Goal: Transaction & Acquisition: Purchase product/service

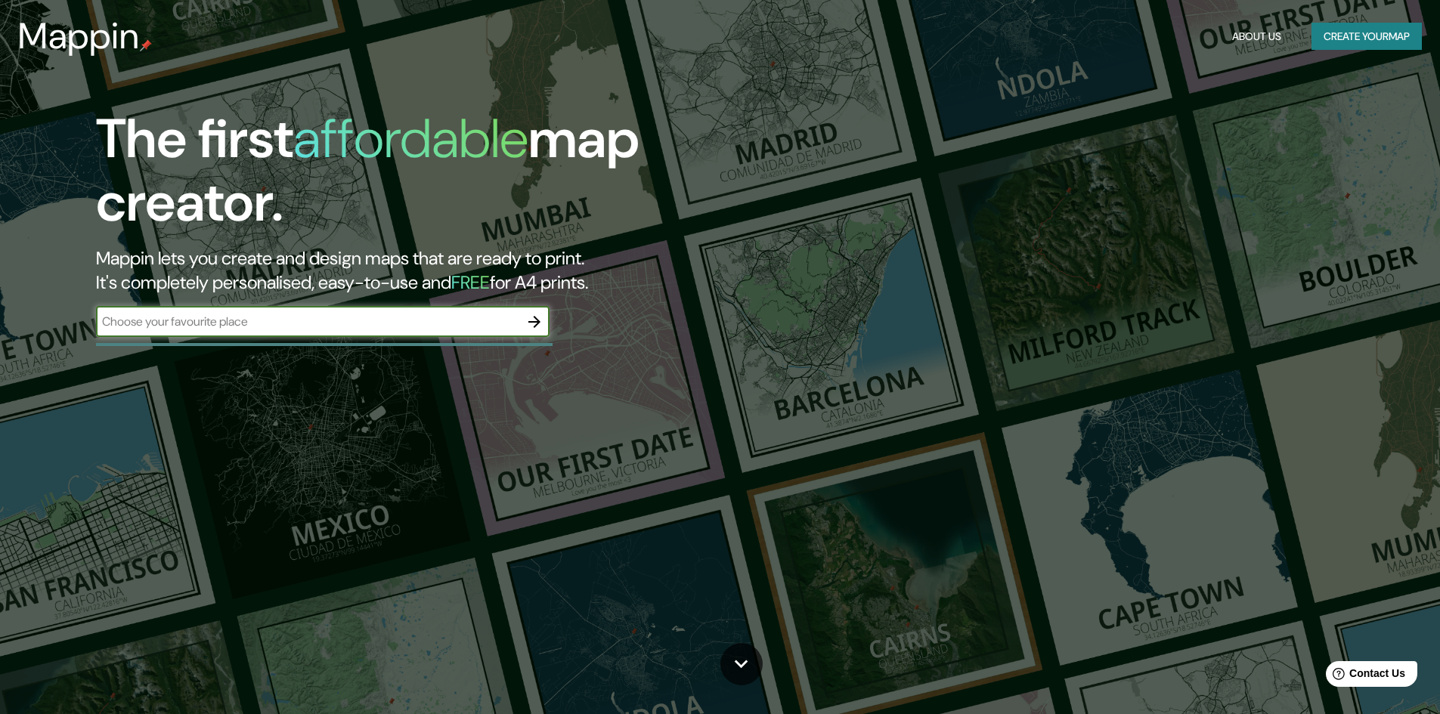
click at [460, 323] on input "text" at bounding box center [307, 321] width 423 height 17
type input "[GEOGRAPHIC_DATA]"
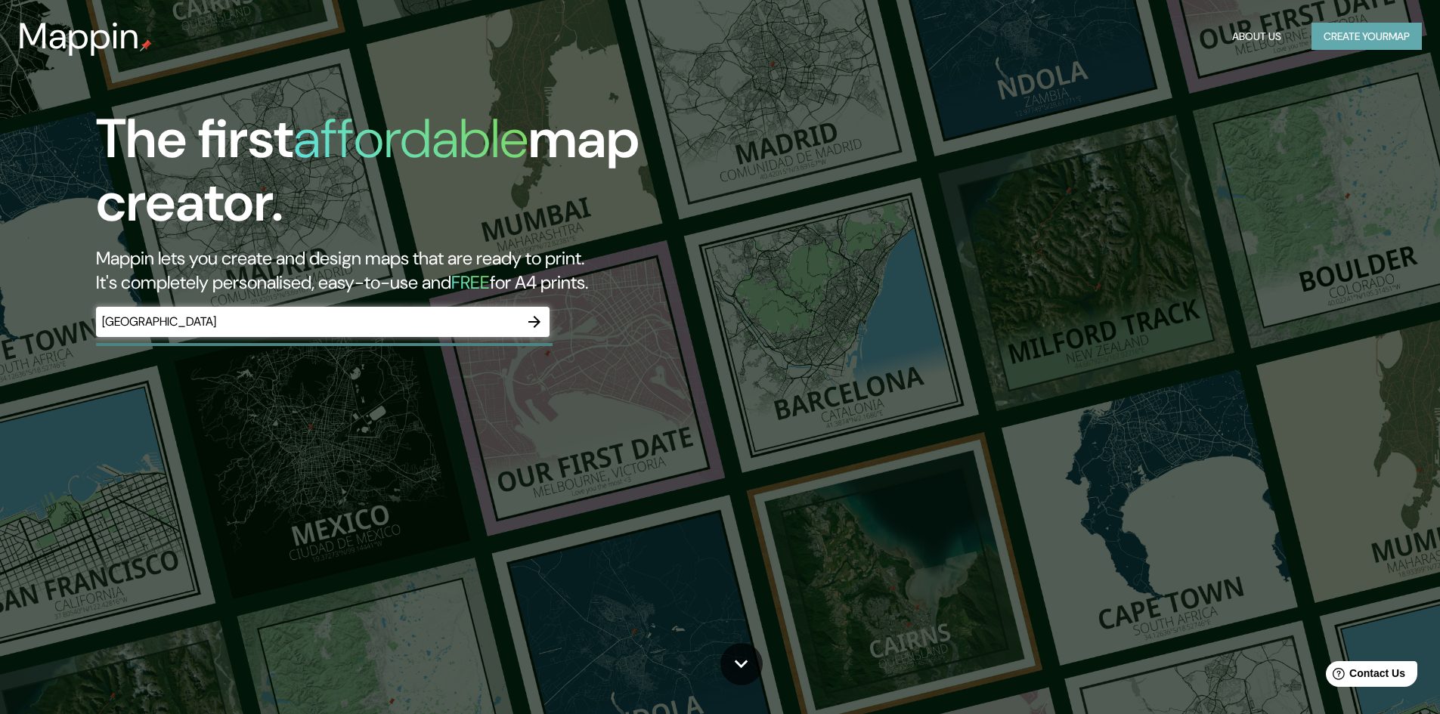
click at [1376, 32] on button "Create your map" at bounding box center [1367, 37] width 110 height 28
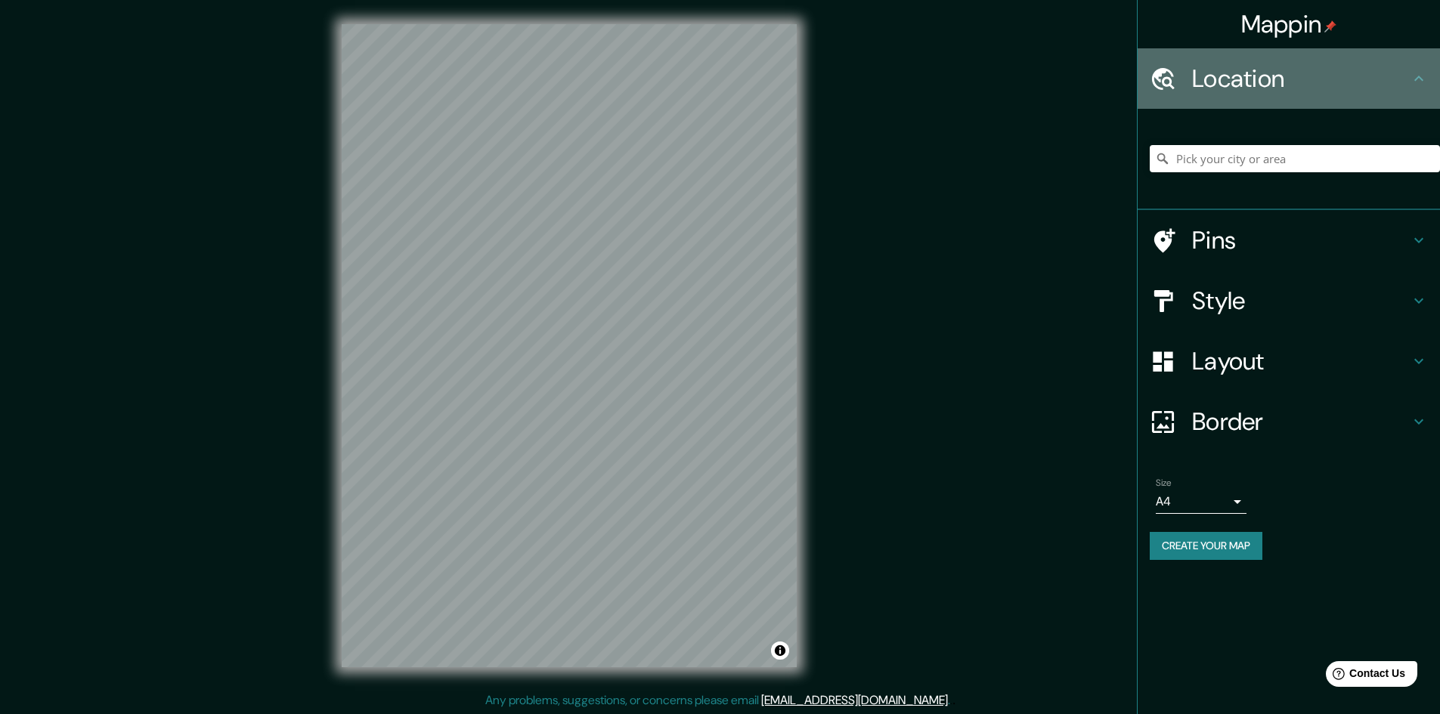
click at [1241, 81] on h4 "Location" at bounding box center [1301, 79] width 218 height 30
click at [1415, 82] on icon at bounding box center [1419, 79] width 18 height 18
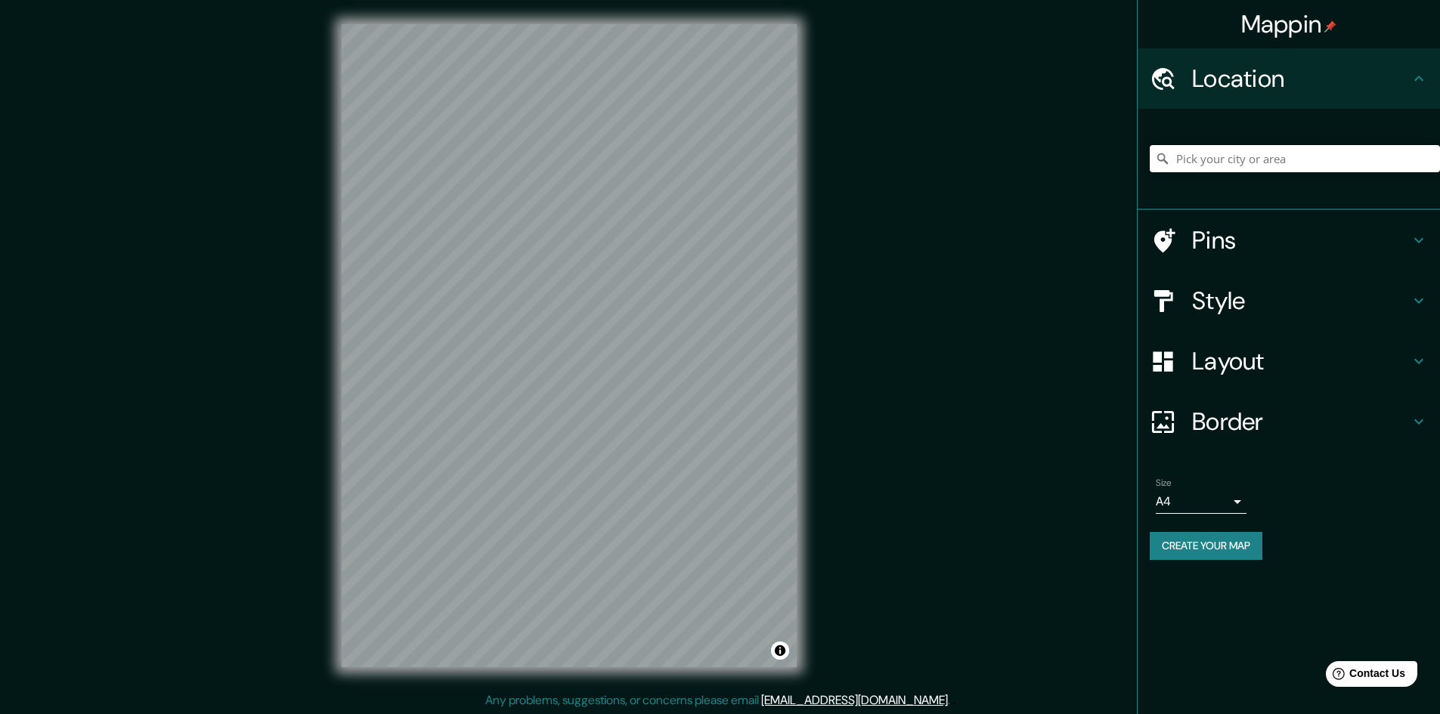
click at [1265, 160] on input "Pick your city or area" at bounding box center [1295, 158] width 290 height 27
drag, startPoint x: 1384, startPoint y: 162, endPoint x: 1207, endPoint y: 157, distance: 177.7
click at [1207, 157] on input "[GEOGRAPHIC_DATA], [GEOGRAPHIC_DATA], [GEOGRAPHIC_DATA]" at bounding box center [1295, 158] width 290 height 27
type input "Spainkbos, [GEOGRAPHIC_DATA], [GEOGRAPHIC_DATA], [GEOGRAPHIC_DATA]"
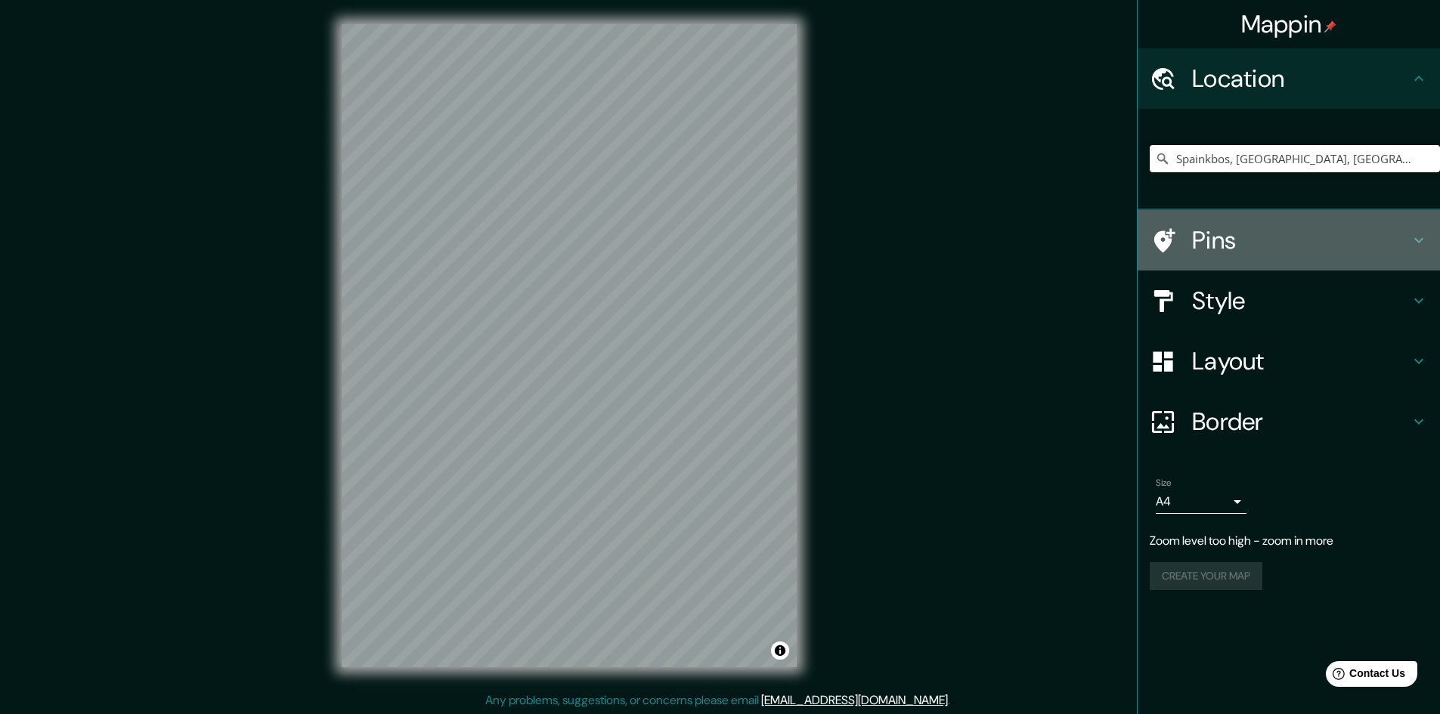
click at [1312, 238] on h4 "Pins" at bounding box center [1301, 240] width 218 height 30
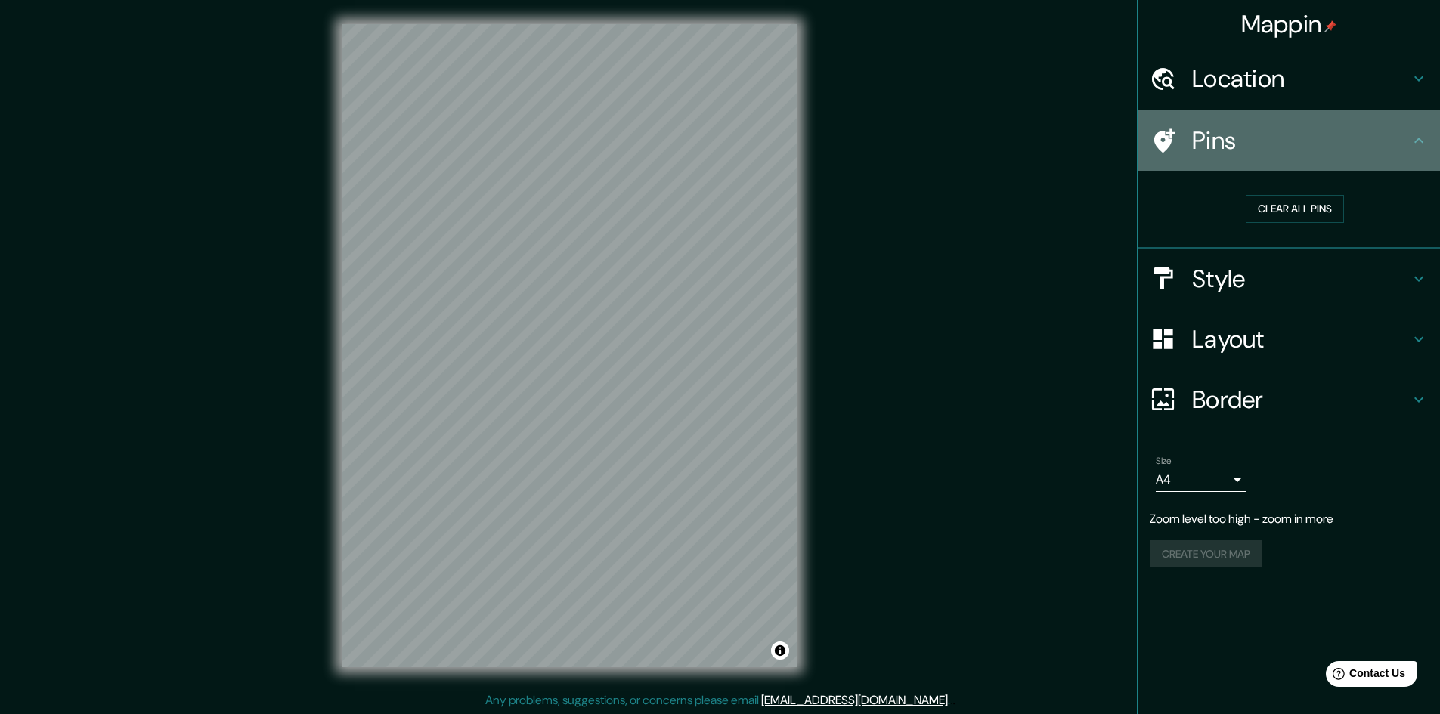
click at [1358, 147] on h4 "Pins" at bounding box center [1301, 140] width 218 height 30
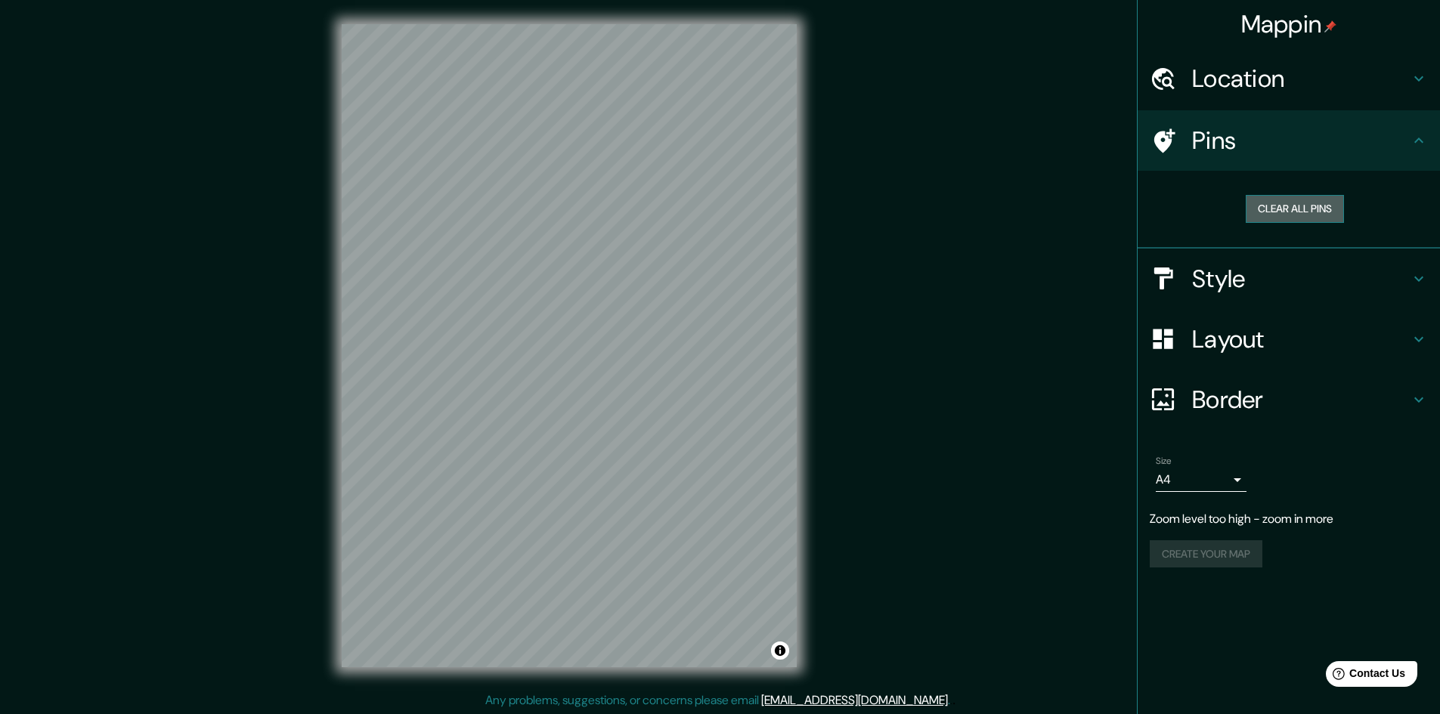
click at [1330, 213] on button "Clear all pins" at bounding box center [1295, 209] width 98 height 28
click at [1319, 85] on h4 "Location" at bounding box center [1301, 79] width 218 height 30
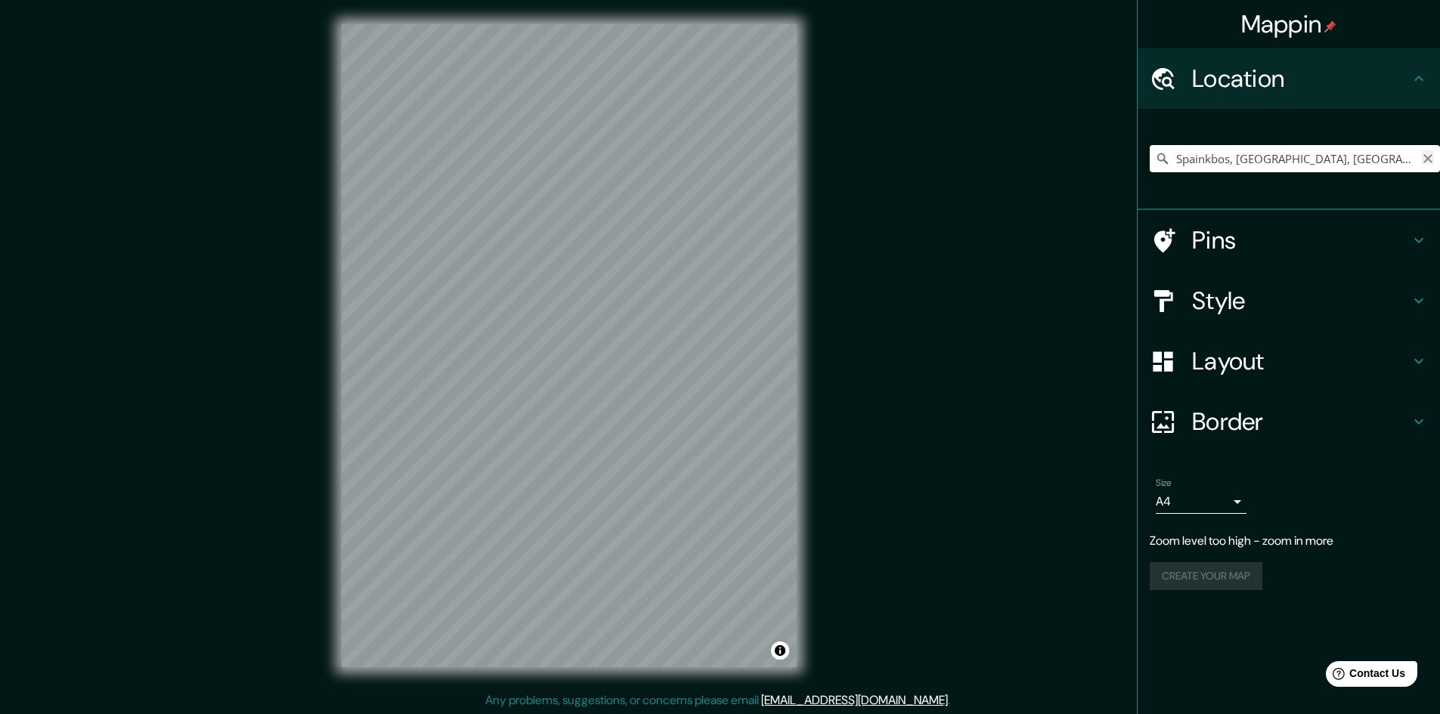
click at [1426, 156] on icon "Clear" at bounding box center [1427, 158] width 9 height 9
click at [1272, 315] on h4 "Style" at bounding box center [1301, 301] width 218 height 30
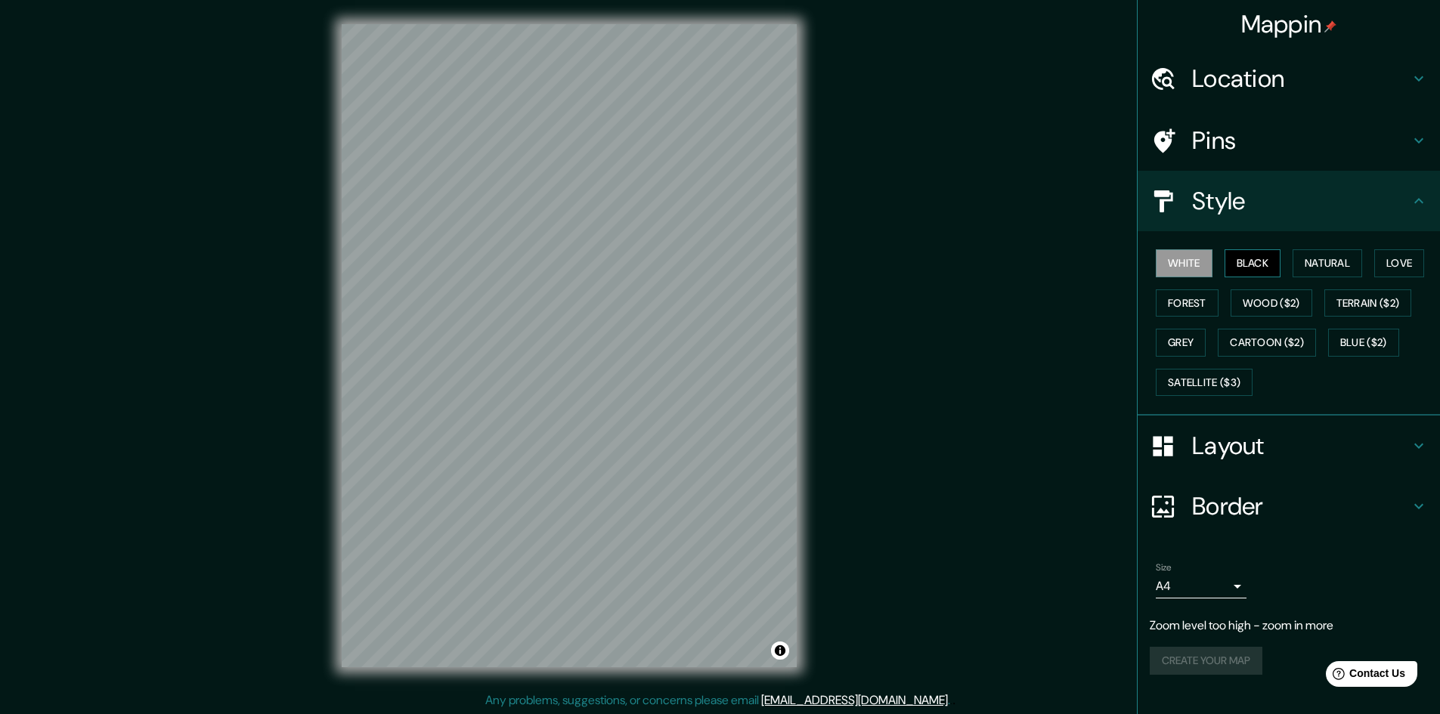
click at [1269, 261] on button "Black" at bounding box center [1253, 263] width 57 height 28
click at [1331, 262] on button "Natural" at bounding box center [1328, 263] width 70 height 28
click at [1390, 262] on button "Love" at bounding box center [1399, 263] width 50 height 28
click at [1388, 260] on button "Love" at bounding box center [1399, 263] width 50 height 28
click at [1197, 295] on button "Forest" at bounding box center [1187, 304] width 63 height 28
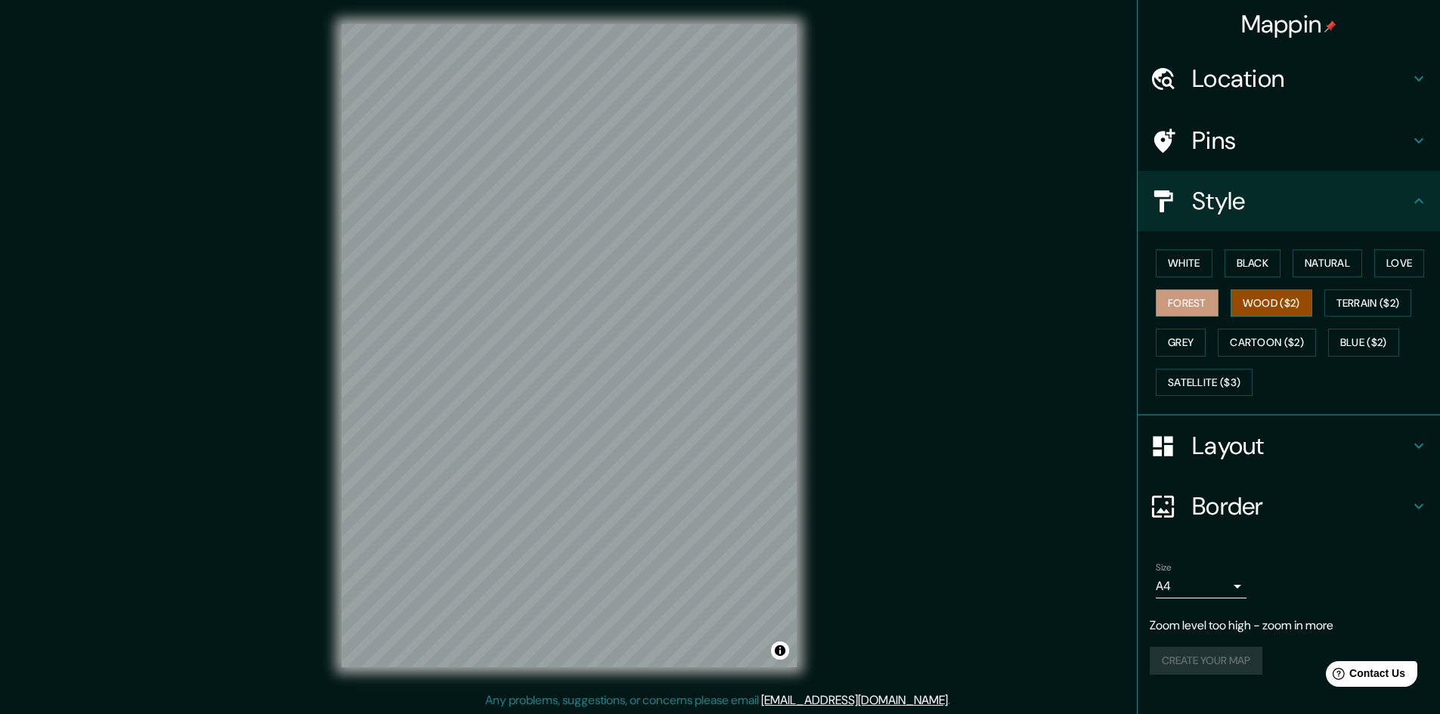
click at [1282, 297] on button "Wood ($2)" at bounding box center [1272, 304] width 82 height 28
click at [1371, 305] on button "Terrain ($2)" at bounding box center [1368, 304] width 88 height 28
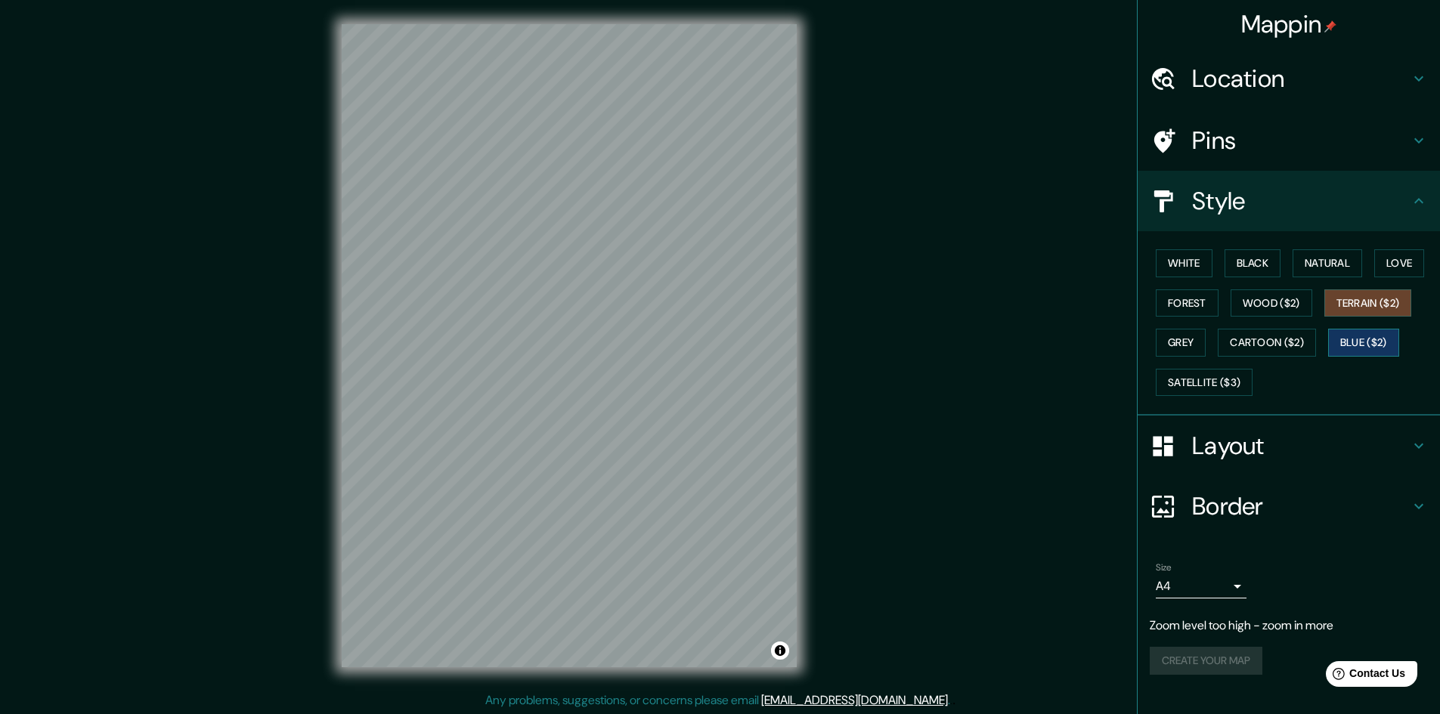
click at [1378, 342] on button "Blue ($2)" at bounding box center [1363, 343] width 71 height 28
click at [1291, 339] on button "Cartoon ($2)" at bounding box center [1267, 343] width 98 height 28
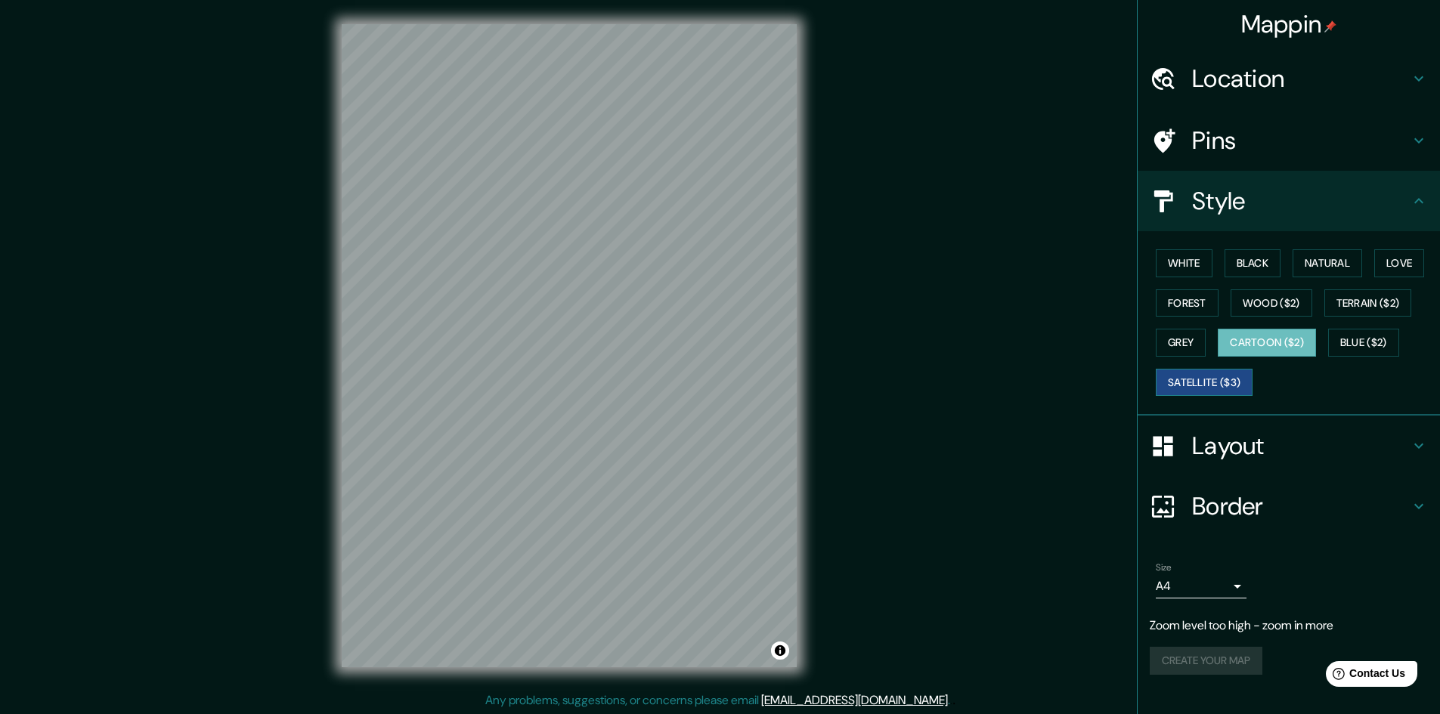
click at [1206, 376] on button "Satellite ($3)" at bounding box center [1204, 383] width 97 height 28
click at [1355, 348] on button "Blue ($2)" at bounding box center [1363, 343] width 71 height 28
click at [1302, 345] on button "Cartoon ($2)" at bounding box center [1267, 343] width 98 height 28
click at [1206, 343] on button "Grey" at bounding box center [1181, 343] width 50 height 28
click at [1213, 387] on button "Satellite ($3)" at bounding box center [1204, 383] width 97 height 28
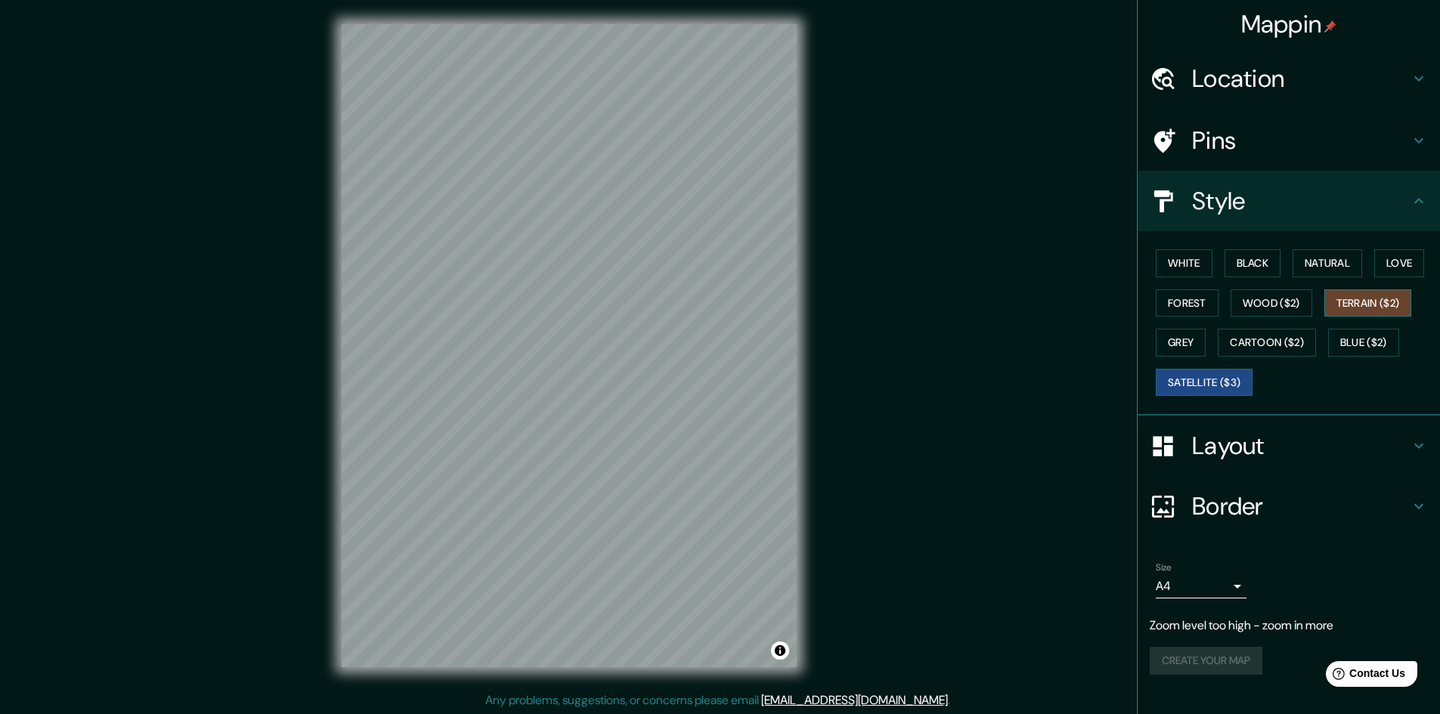
click at [1366, 308] on button "Terrain ($2)" at bounding box center [1368, 304] width 88 height 28
click at [1282, 306] on button "Wood ($2)" at bounding box center [1272, 304] width 82 height 28
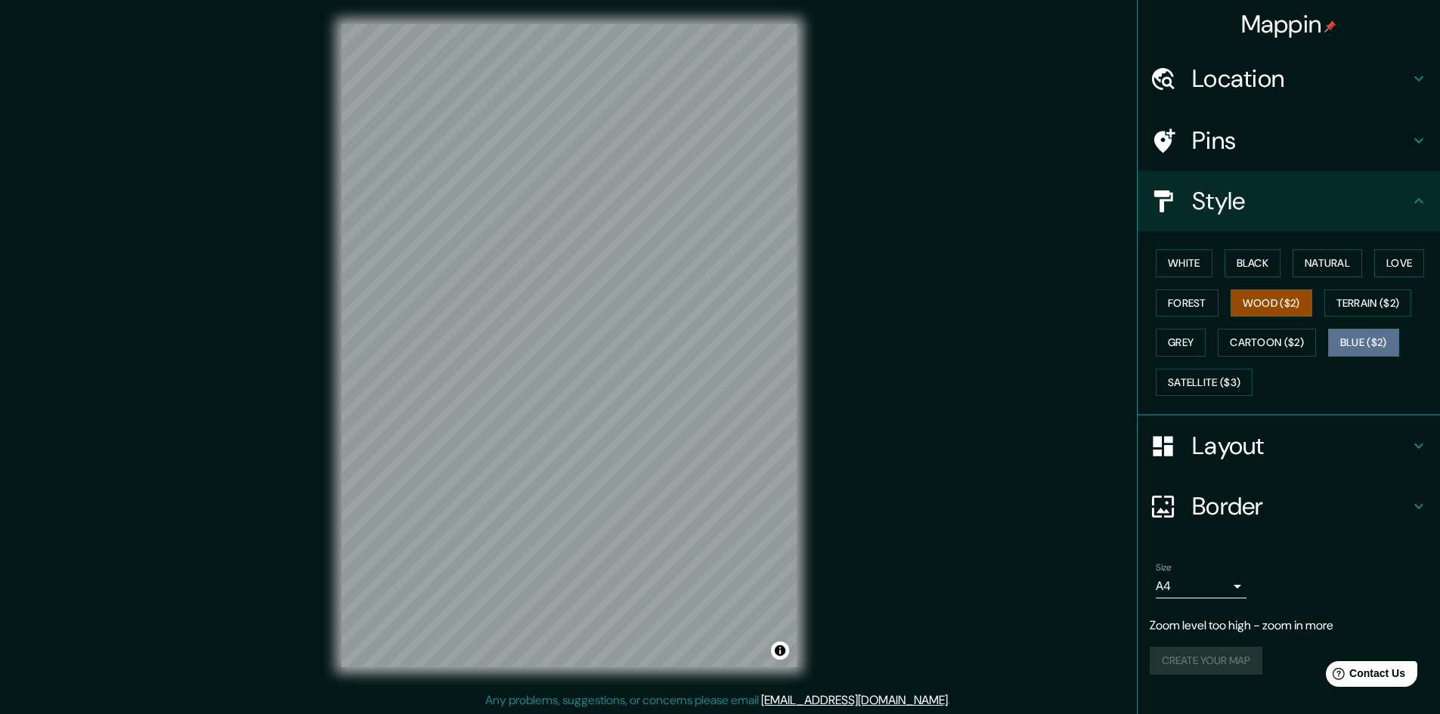
click at [1361, 342] on button "Blue ($2)" at bounding box center [1363, 343] width 71 height 28
click at [1303, 344] on button "Cartoon ($2)" at bounding box center [1267, 343] width 98 height 28
click at [1229, 442] on h4 "Layout" at bounding box center [1301, 446] width 218 height 30
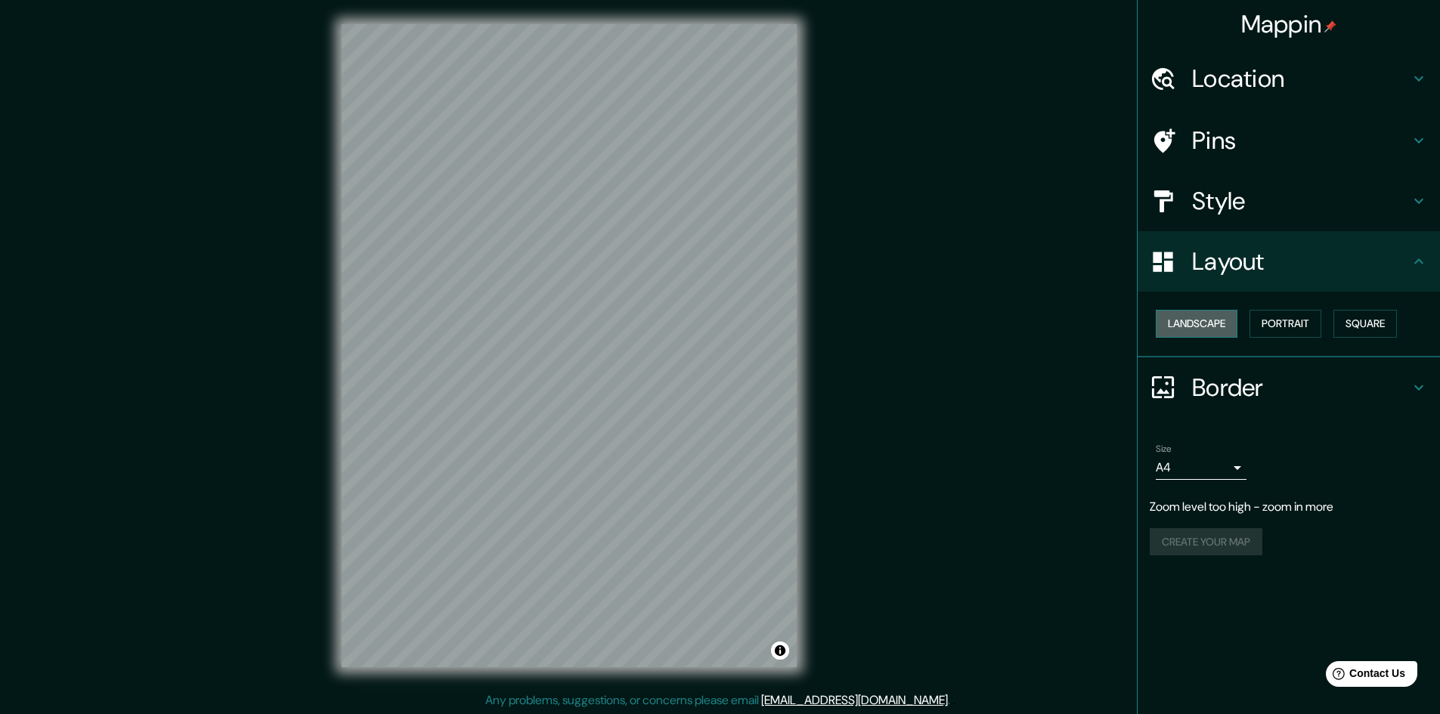
click at [1225, 320] on button "Landscape" at bounding box center [1197, 324] width 82 height 28
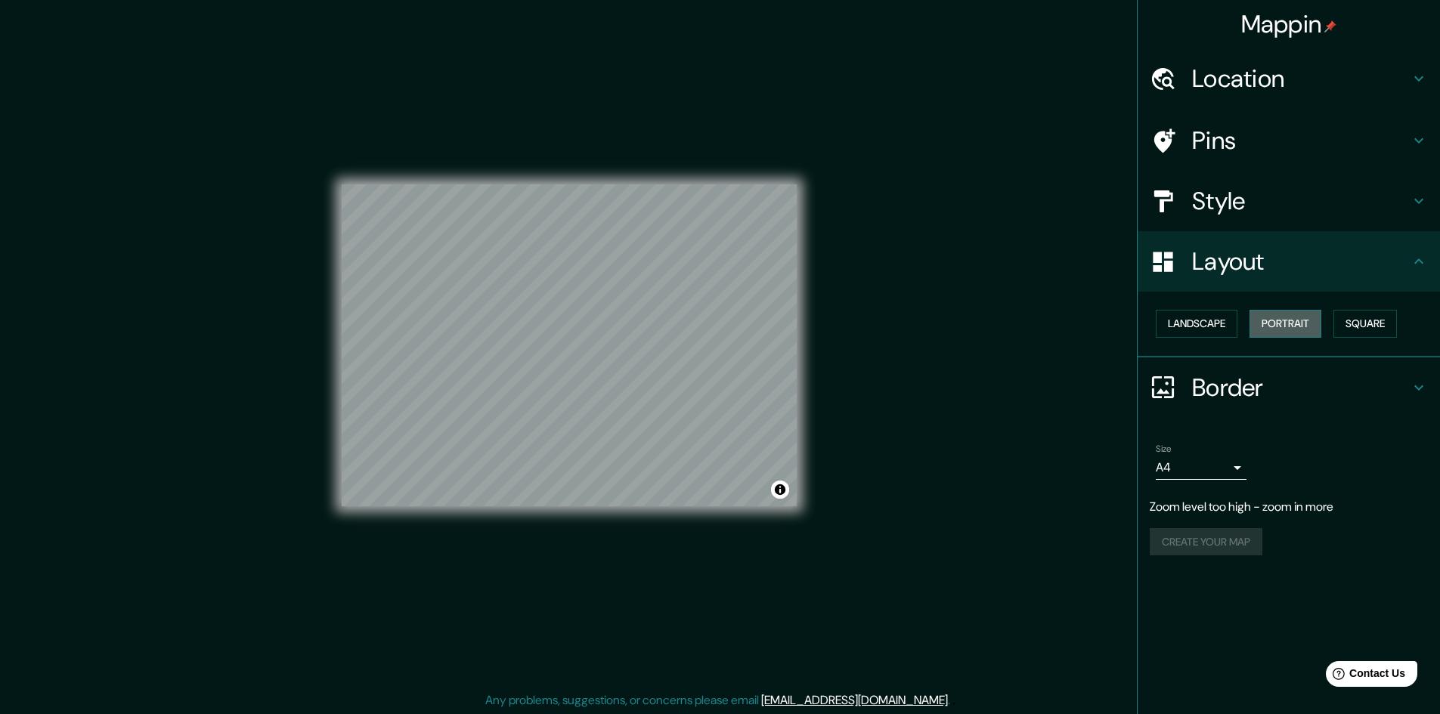
click at [1271, 324] on button "Portrait" at bounding box center [1286, 324] width 72 height 28
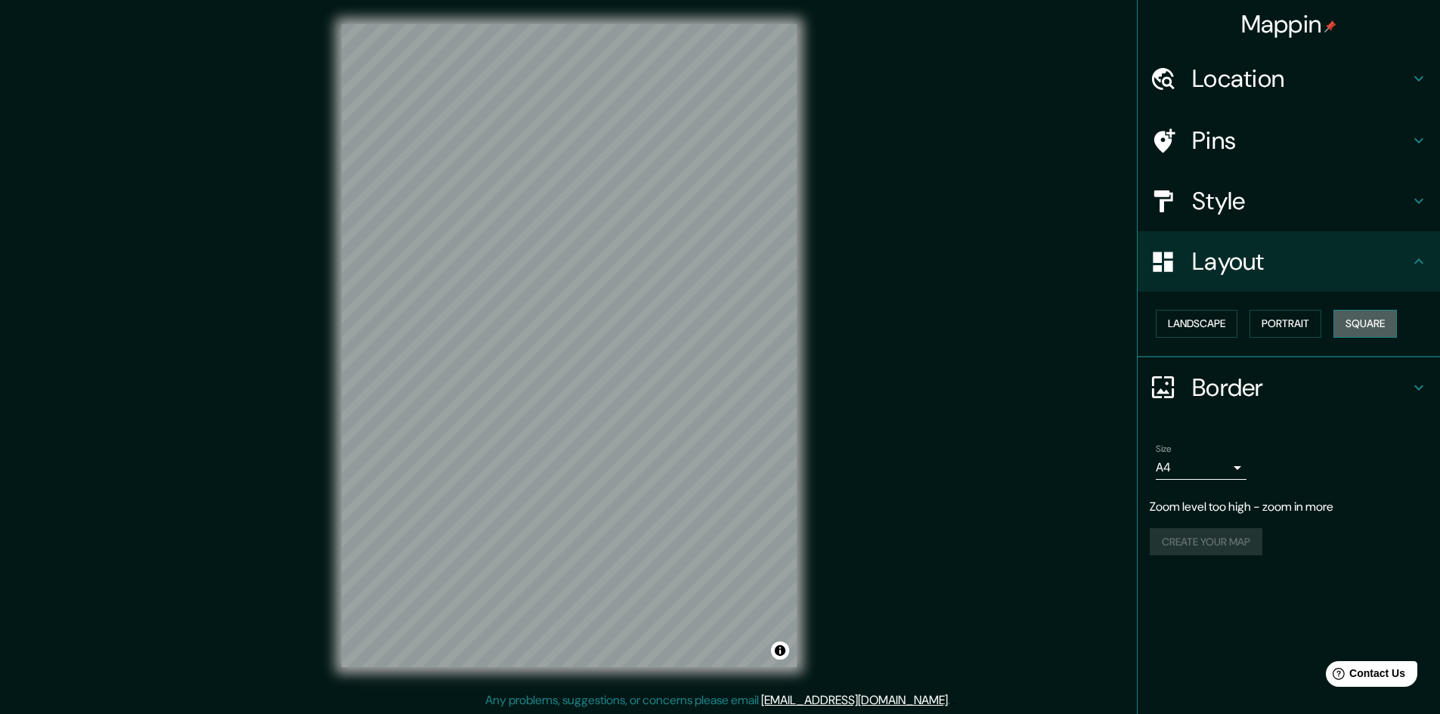
click at [1373, 324] on button "Square" at bounding box center [1366, 324] width 64 height 28
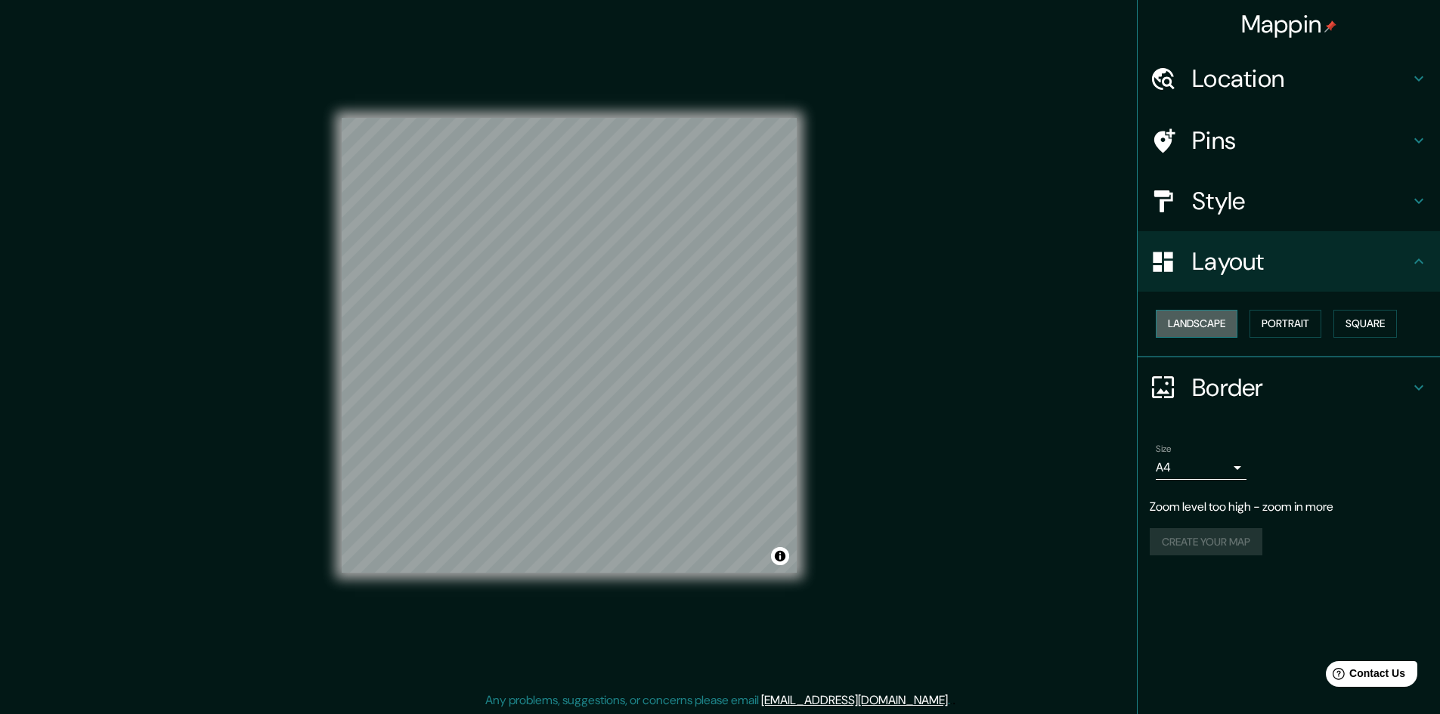
click at [1237, 324] on button "Landscape" at bounding box center [1197, 324] width 82 height 28
